Goal: Information Seeking & Learning: Find specific fact

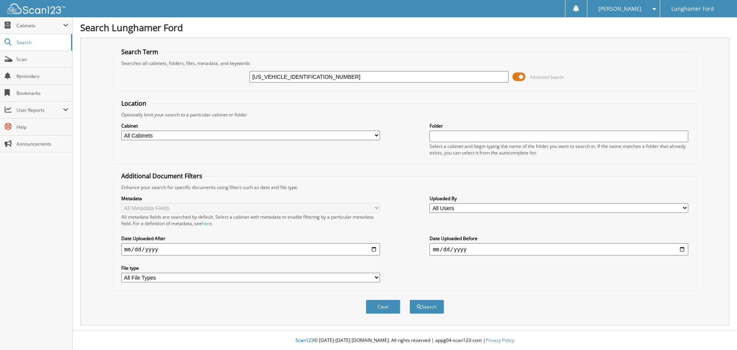
type input "[US_VEHICLE_IDENTIFICATION_NUMBER]"
click at [409, 299] on button "Search" at bounding box center [426, 306] width 35 height 14
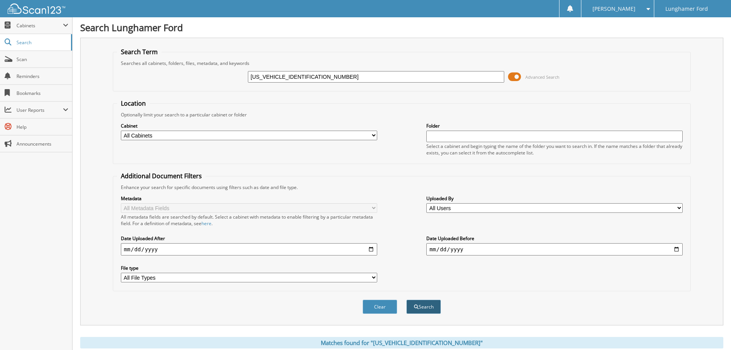
click at [419, 310] on button "Search" at bounding box center [423, 306] width 35 height 14
click at [20, 42] on span "Search" at bounding box center [42, 42] width 51 height 7
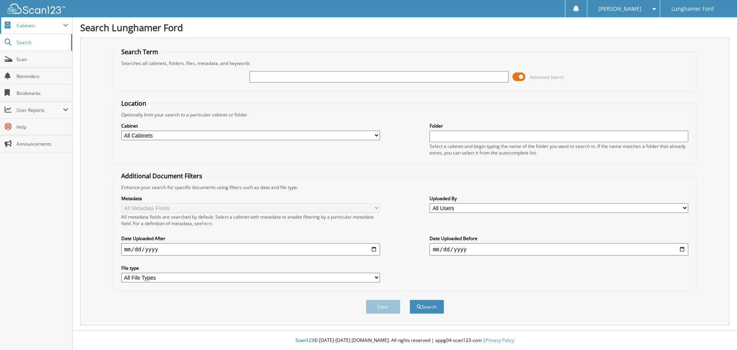
click at [23, 25] on span "Cabinets" at bounding box center [40, 25] width 46 height 7
